Goal: Register for event/course

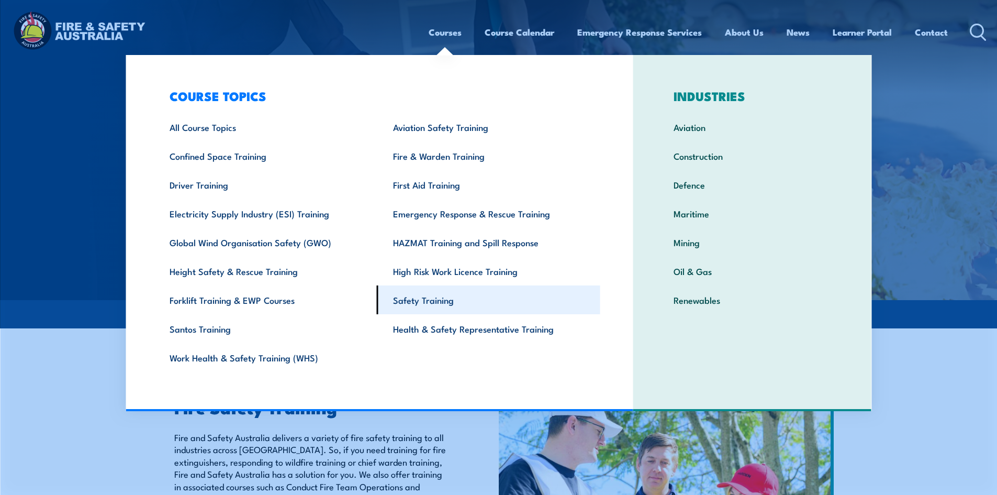
click at [444, 295] on link "Safety Training" at bounding box center [488, 299] width 223 height 29
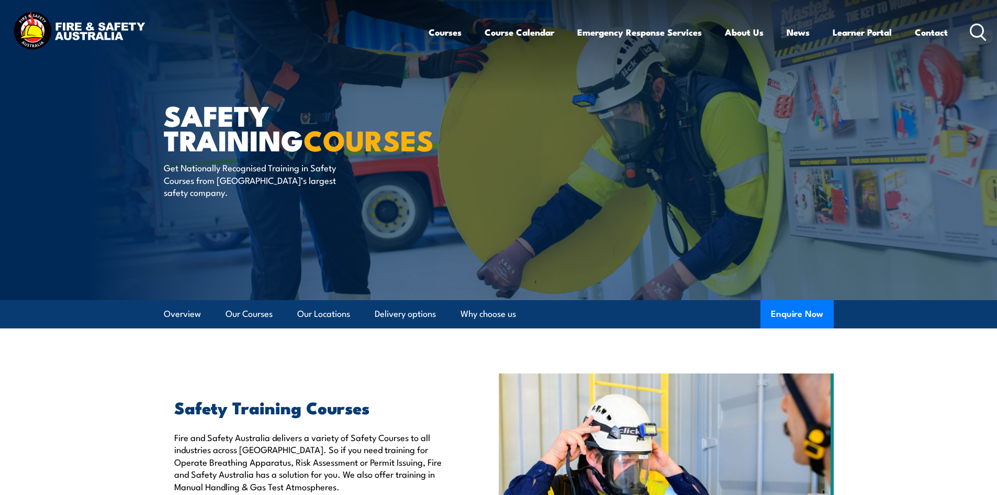
click at [972, 33] on circle at bounding box center [977, 30] width 13 height 13
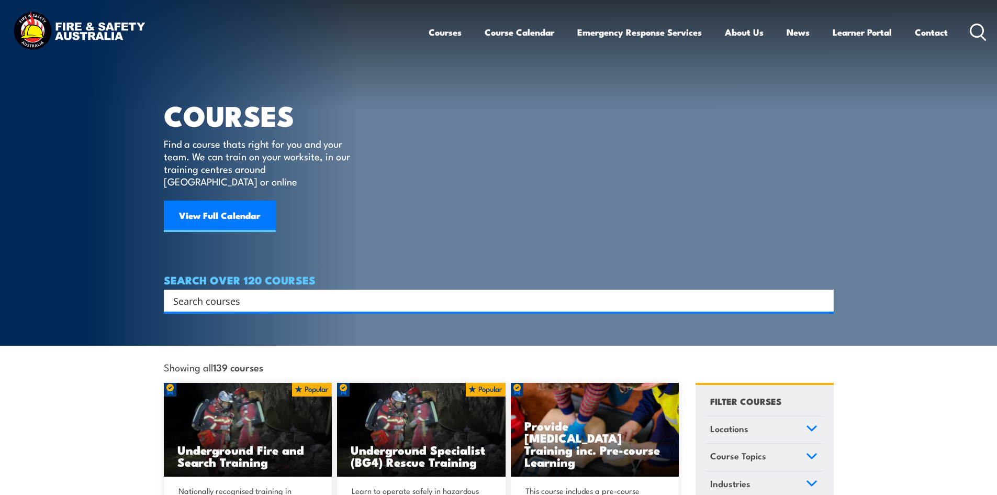
click at [179, 293] on input "Search input" at bounding box center [491, 301] width 637 height 16
type input "fire safety advisor"
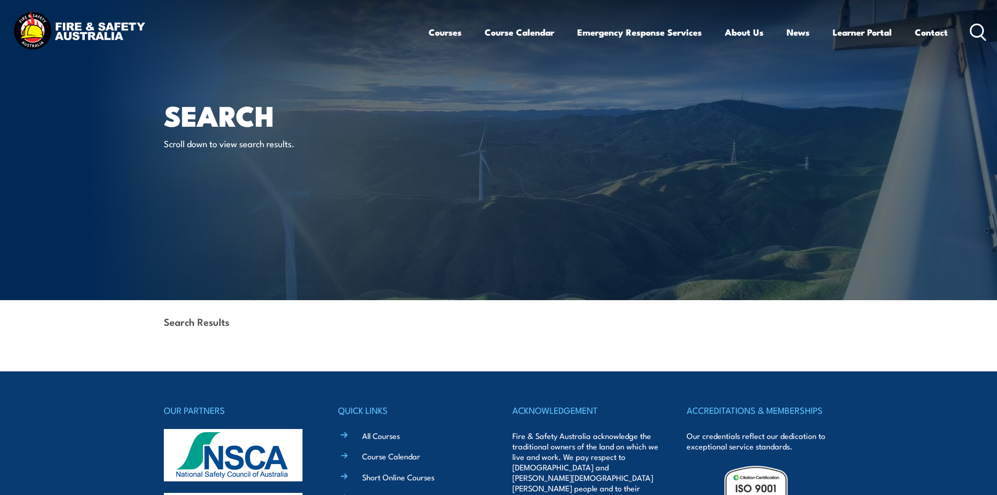
click at [185, 323] on strong "Search Results" at bounding box center [196, 321] width 65 height 14
click at [980, 26] on circle at bounding box center [977, 30] width 13 height 13
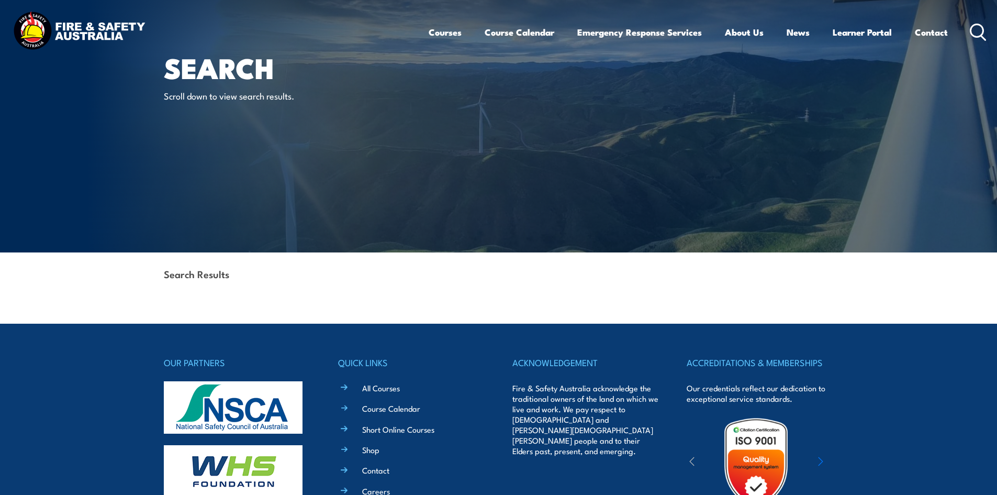
scroll to position [200, 0]
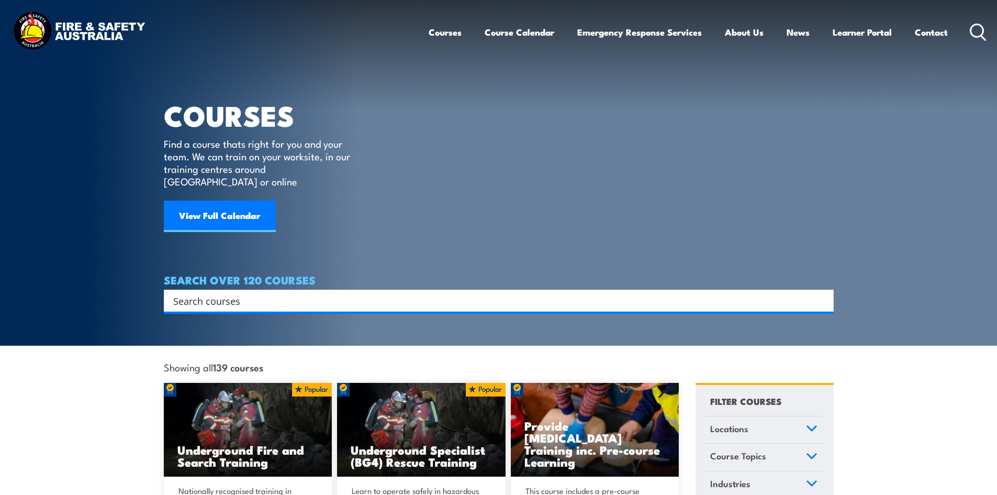
click at [203, 293] on input "Search input" at bounding box center [491, 301] width 637 height 16
type input "fire safety"
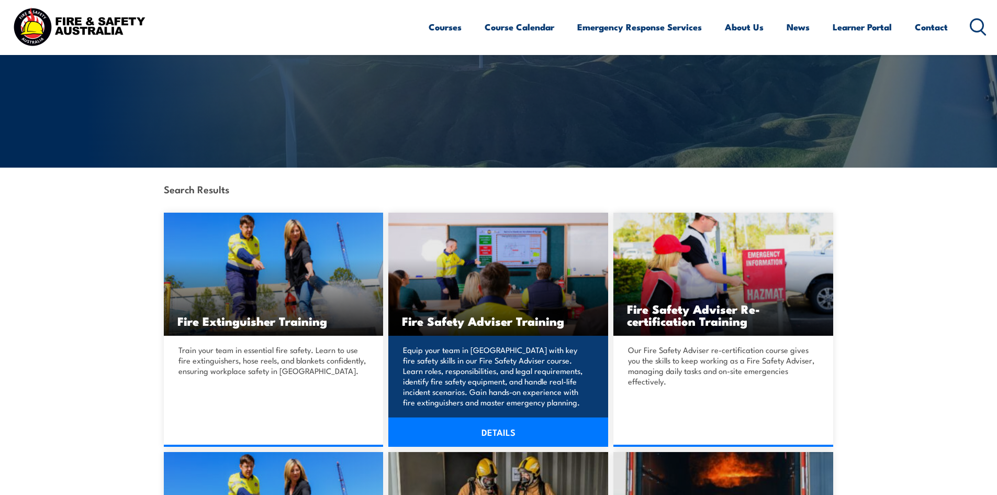
scroll to position [157, 0]
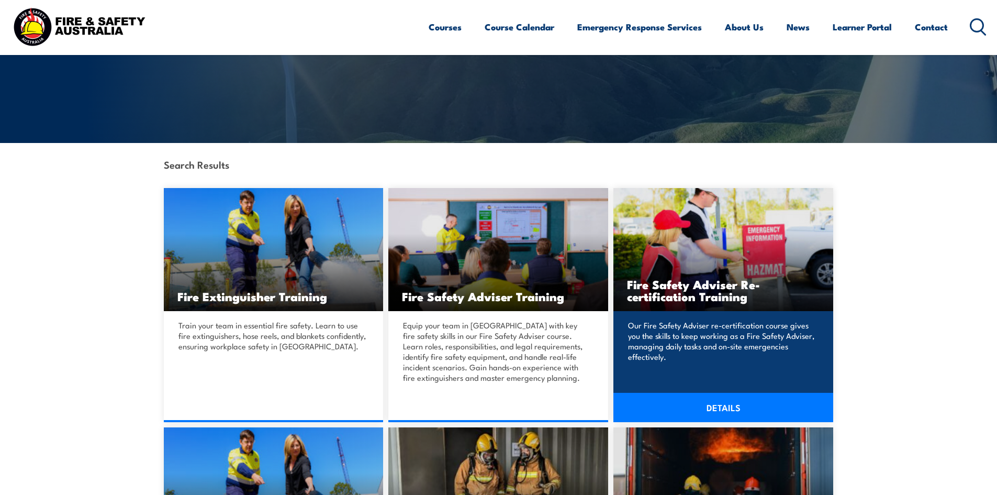
click at [694, 406] on link "DETAILS" at bounding box center [723, 406] width 220 height 29
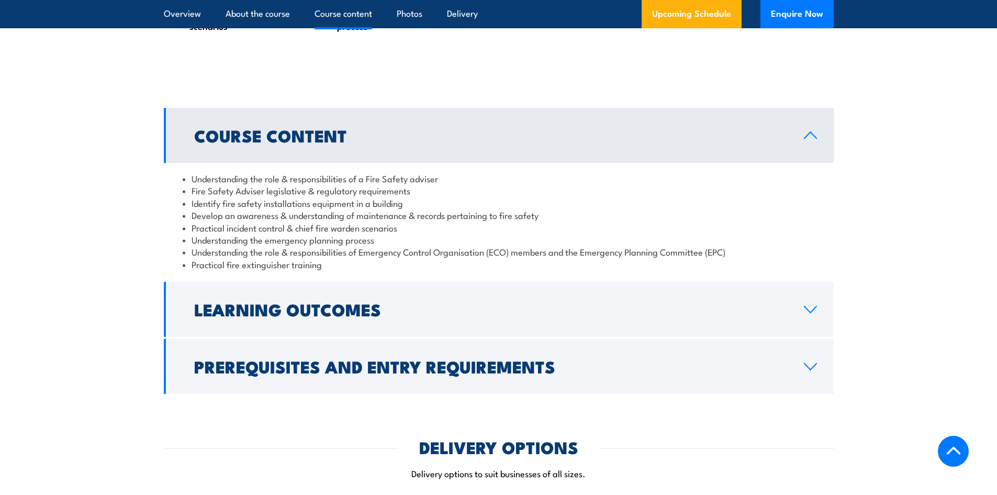
scroll to position [890, 0]
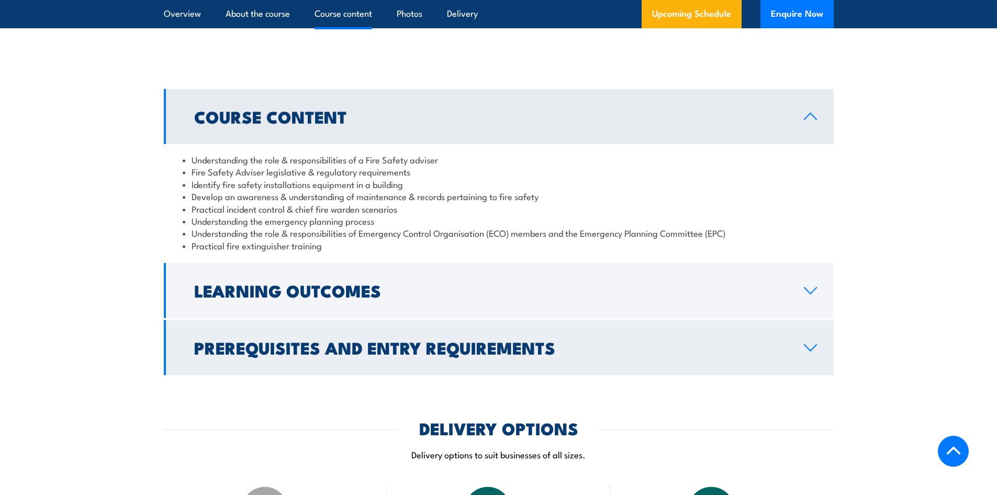
click at [422, 352] on h2 "Prerequisites and Entry Requirements" at bounding box center [490, 347] width 593 height 15
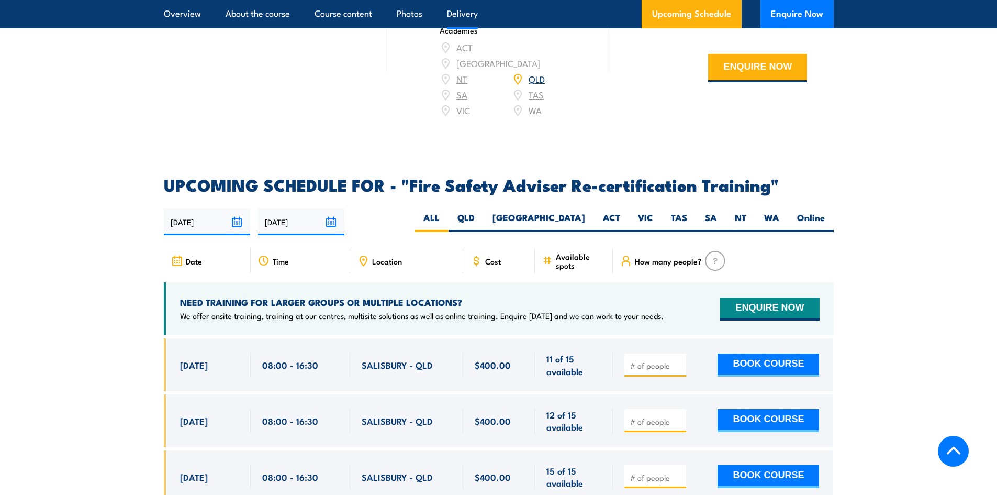
scroll to position [1622, 0]
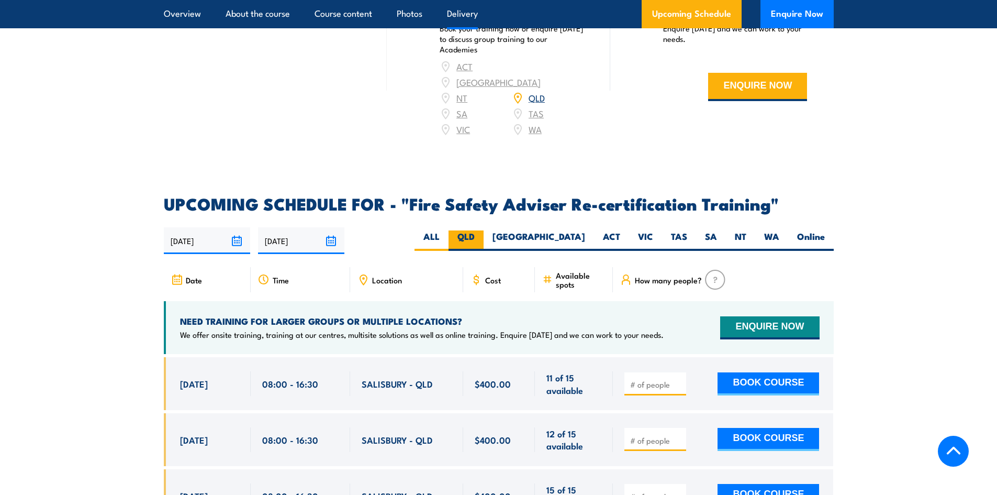
click at [484, 234] on label "QLD" at bounding box center [465, 240] width 35 height 20
click at [481, 234] on input "QLD" at bounding box center [478, 233] width 7 height 7
radio input "true"
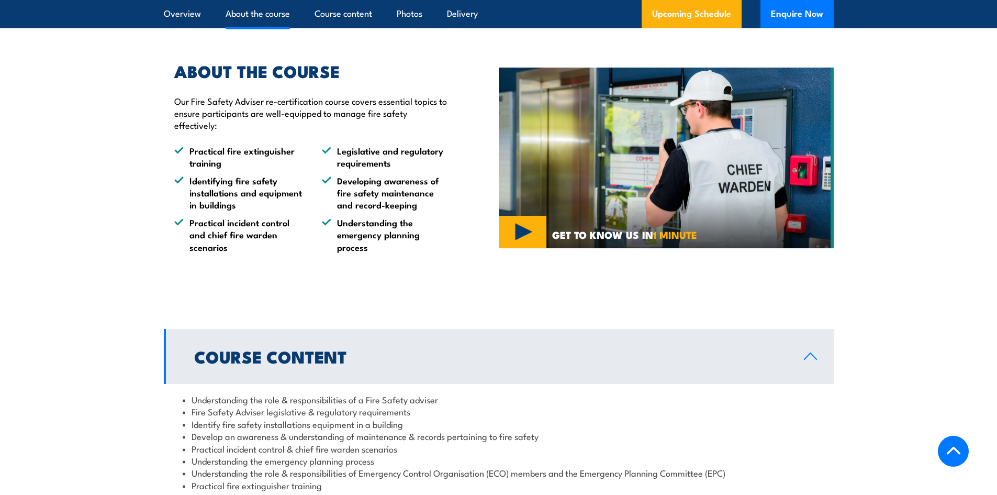
scroll to position [625, 0]
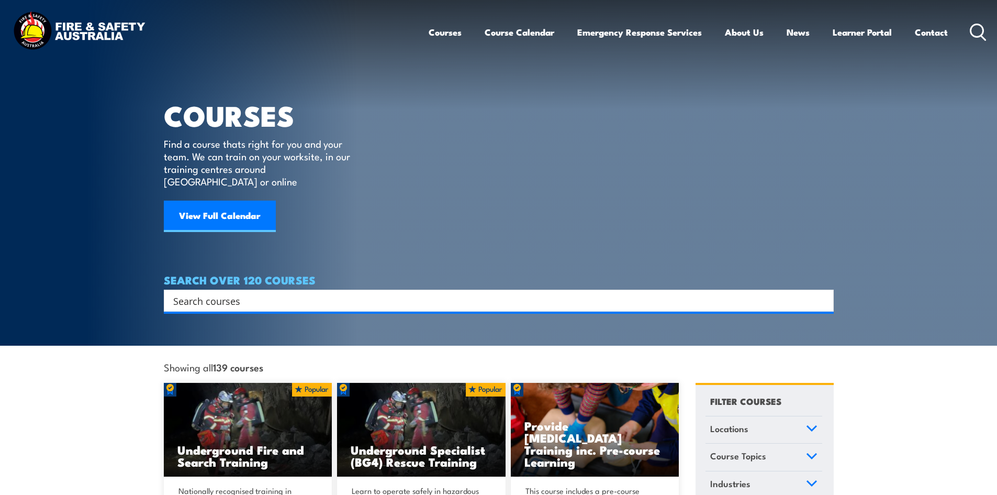
click at [262, 293] on input "Search input" at bounding box center [491, 301] width 637 height 16
type input "fire safety advisor"
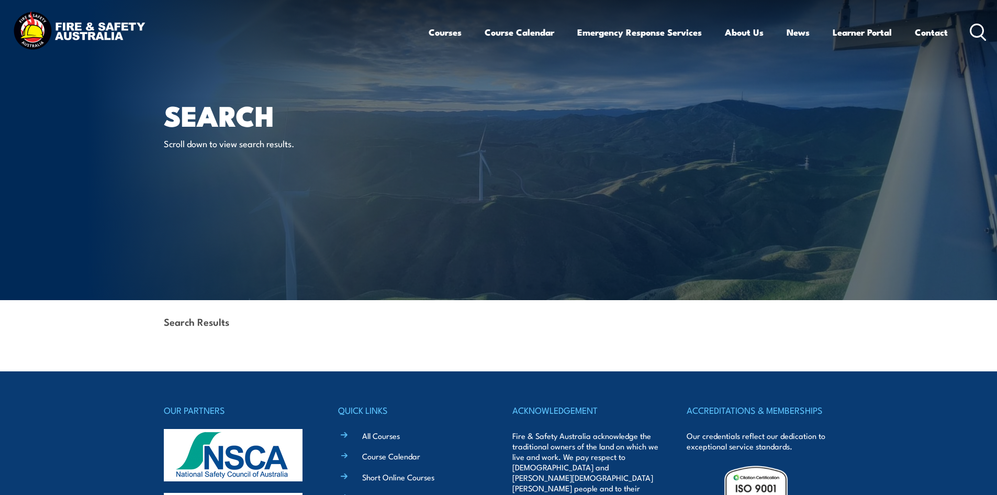
click at [974, 29] on icon at bounding box center [978, 32] width 17 height 17
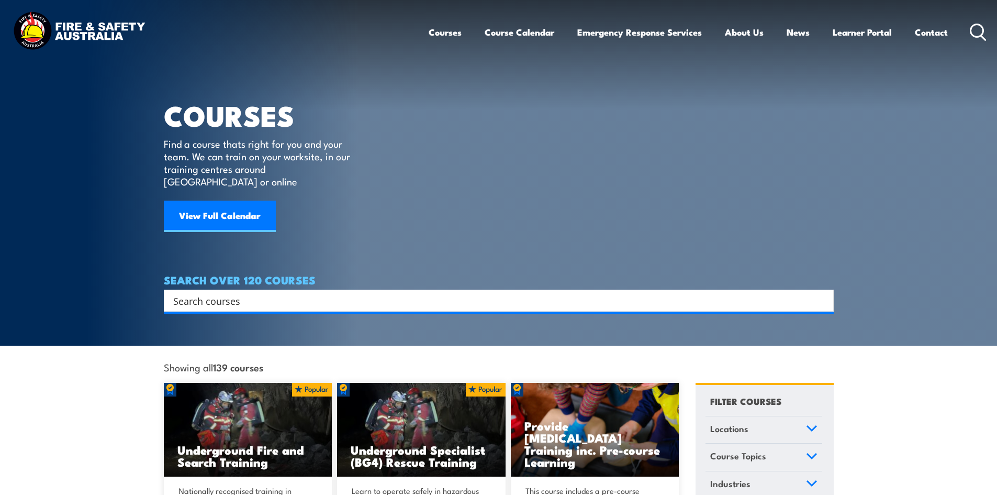
click at [214, 293] on input "Search input" at bounding box center [491, 301] width 637 height 16
type input "fire safety advisor"
